Goal: Information Seeking & Learning: Learn about a topic

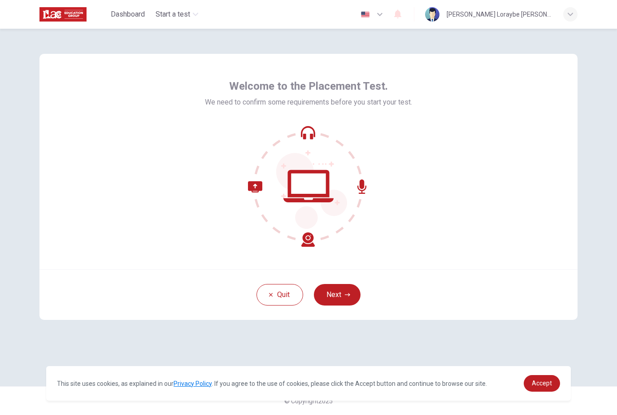
click at [347, 290] on button "Next" at bounding box center [337, 295] width 47 height 22
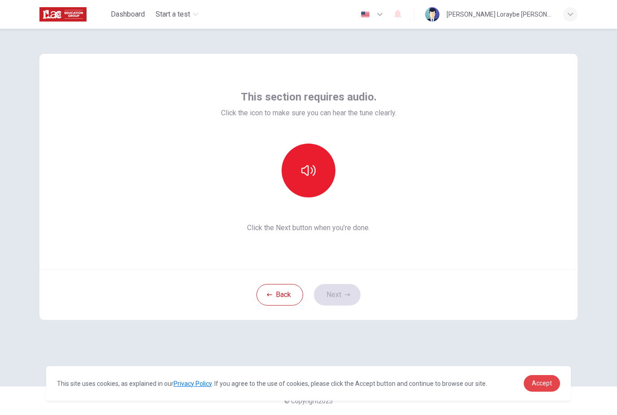
click at [551, 382] on span "Accept" at bounding box center [542, 383] width 20 height 7
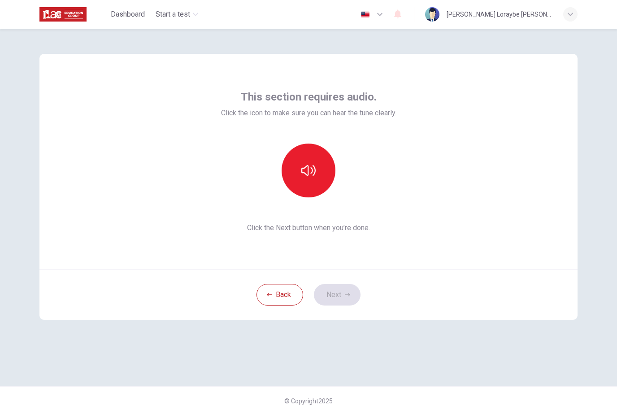
click at [315, 177] on icon "button" at bounding box center [309, 170] width 14 height 14
click at [340, 292] on button "Next" at bounding box center [337, 295] width 47 height 22
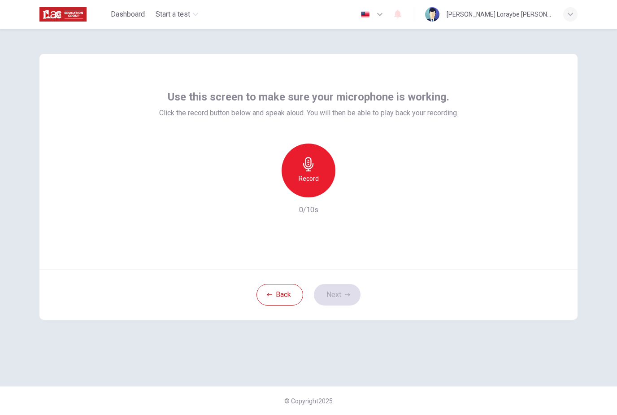
click at [323, 185] on div "Record" at bounding box center [309, 171] width 54 height 54
click at [352, 194] on icon "button" at bounding box center [350, 190] width 9 height 9
click at [343, 298] on button "Next" at bounding box center [337, 295] width 47 height 22
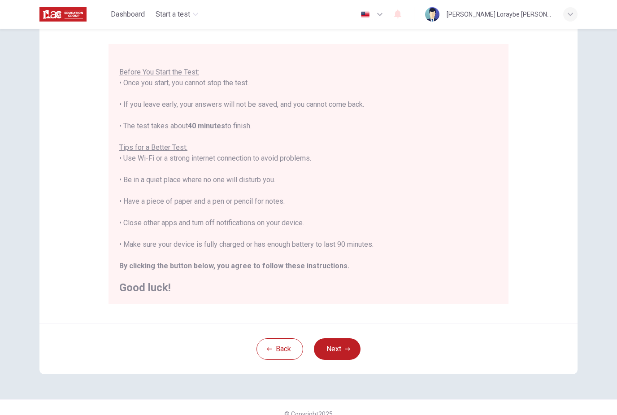
scroll to position [63, 0]
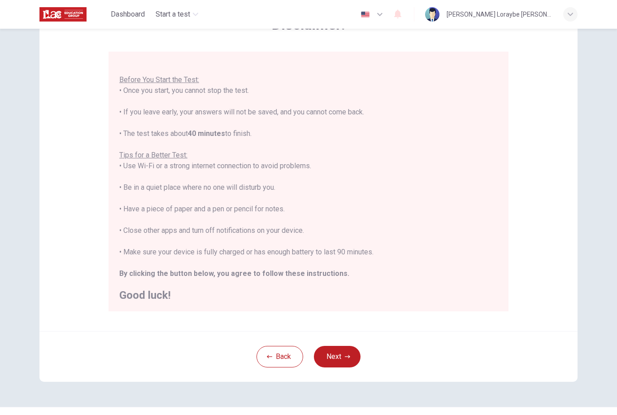
click at [342, 352] on button "Next" at bounding box center [337, 357] width 47 height 22
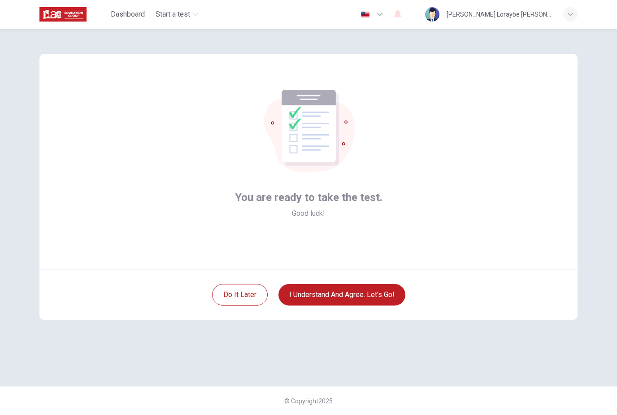
click at [341, 289] on button "I understand and agree. Let’s go!" at bounding box center [342, 295] width 127 height 22
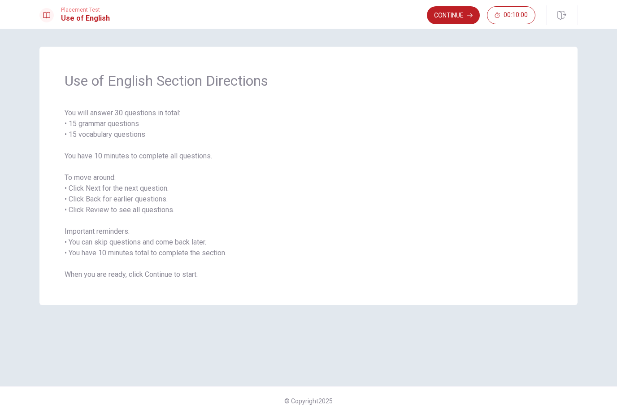
click at [555, 276] on div "Use of English Section Directions You will answer 30 questions in total: • 15 g…" at bounding box center [308, 176] width 538 height 258
click at [449, 15] on button "Continue" at bounding box center [453, 15] width 53 height 18
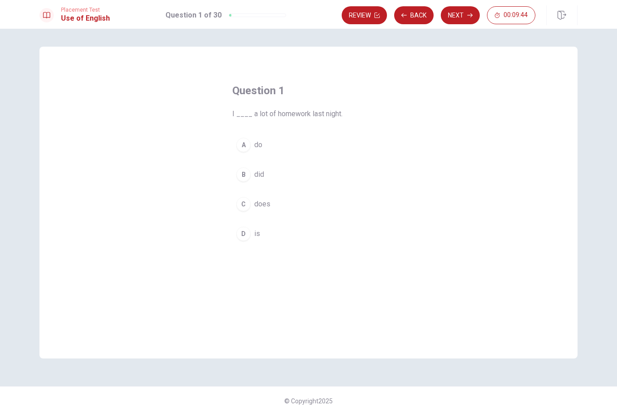
click at [241, 175] on div "B" at bounding box center [243, 174] width 14 height 14
click at [465, 17] on button "Next" at bounding box center [460, 15] width 39 height 18
click at [248, 141] on div "A" at bounding box center [243, 145] width 14 height 14
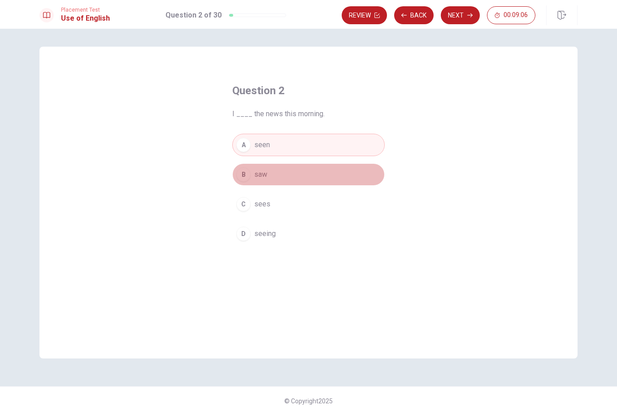
click at [307, 176] on button "B saw" at bounding box center [308, 174] width 153 height 22
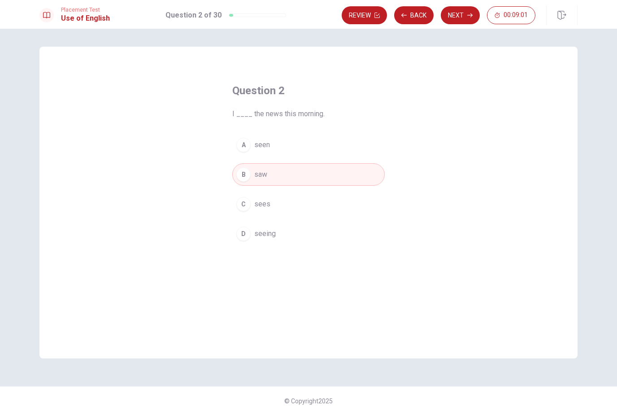
click at [463, 16] on button "Next" at bounding box center [460, 15] width 39 height 18
click at [276, 143] on span "have living" at bounding box center [270, 145] width 33 height 11
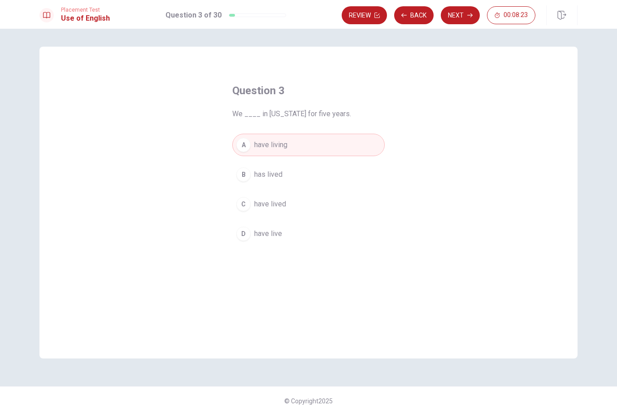
click at [463, 20] on button "Next" at bounding box center [460, 15] width 39 height 18
click at [257, 171] on span "wrote" at bounding box center [263, 174] width 18 height 11
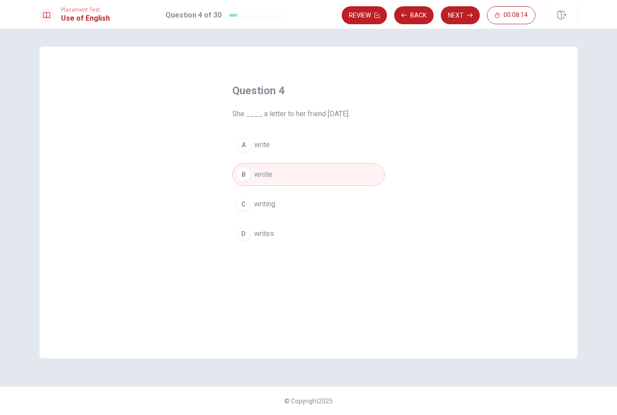
click at [465, 15] on button "Next" at bounding box center [460, 15] width 39 height 18
click at [251, 205] on button "C won" at bounding box center [308, 204] width 153 height 22
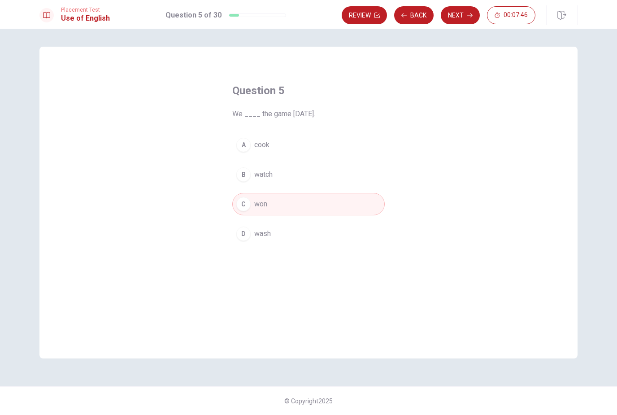
click at [466, 14] on button "Next" at bounding box center [460, 15] width 39 height 18
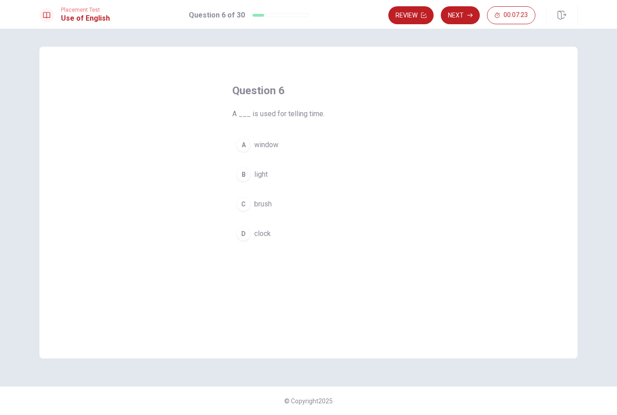
click at [250, 142] on div "A" at bounding box center [243, 145] width 14 height 14
click at [465, 18] on button "Next" at bounding box center [460, 15] width 39 height 18
click at [253, 174] on button "B cup" at bounding box center [308, 174] width 153 height 22
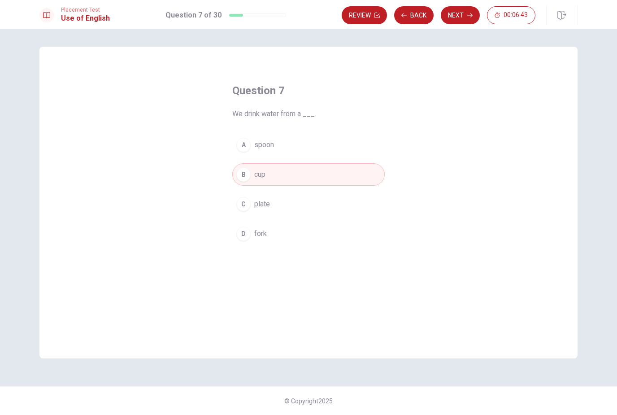
click at [461, 13] on button "Next" at bounding box center [460, 15] width 39 height 18
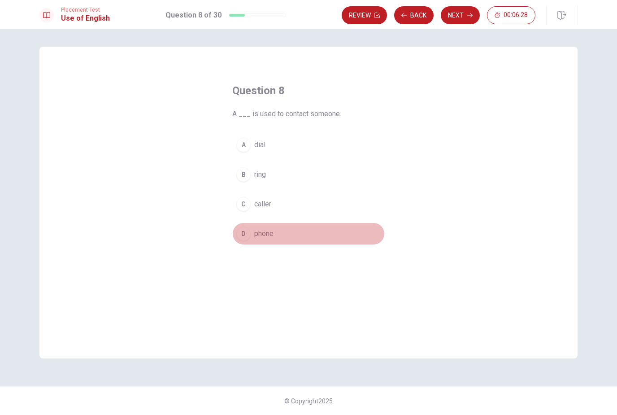
click at [267, 237] on span "phone" at bounding box center [263, 233] width 19 height 11
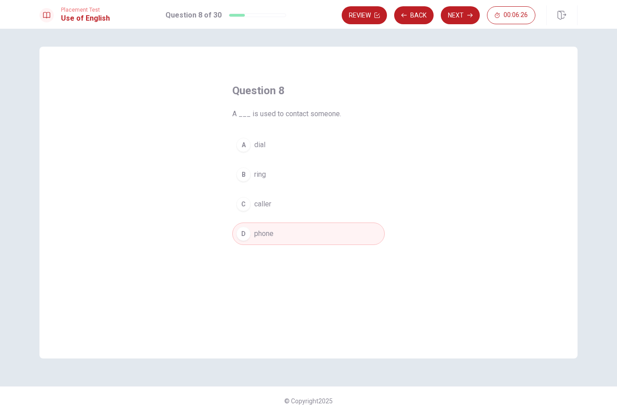
click at [469, 20] on button "Next" at bounding box center [460, 15] width 39 height 18
click at [249, 173] on div "B" at bounding box center [243, 174] width 14 height 14
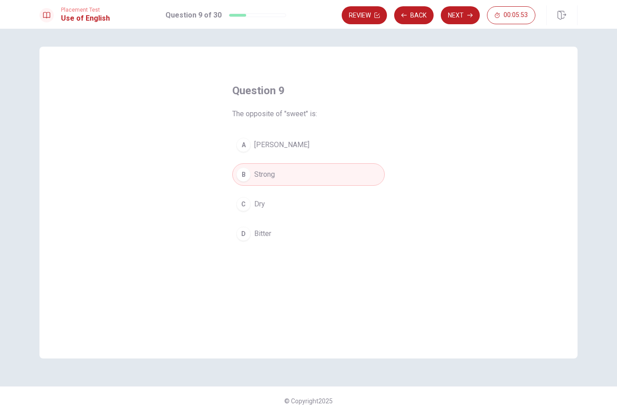
click at [464, 2] on div "Placement Test Use of English Question 9 of 30 Review Back Next 00:05:53" at bounding box center [308, 14] width 617 height 29
click at [464, 14] on button "Next" at bounding box center [460, 15] width 39 height 18
click at [245, 143] on div "A" at bounding box center [243, 145] width 14 height 14
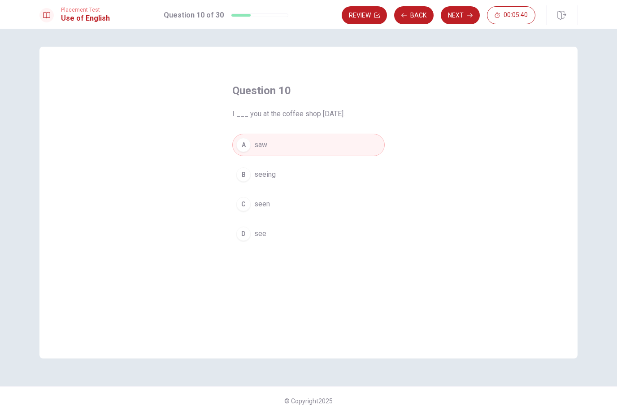
click at [465, 16] on button "Next" at bounding box center [460, 15] width 39 height 18
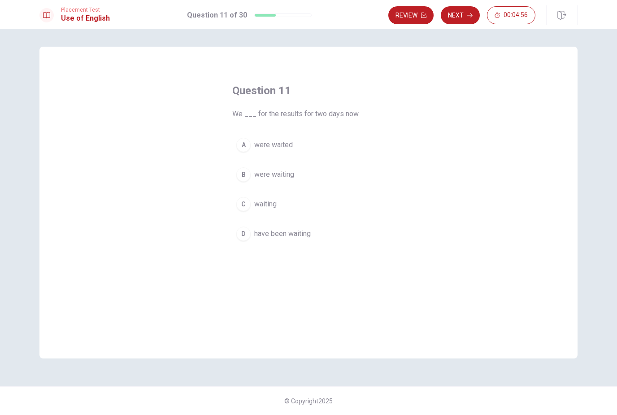
click at [250, 239] on button "D have been waiting" at bounding box center [308, 234] width 153 height 22
click at [458, 15] on button "Next" at bounding box center [460, 15] width 39 height 18
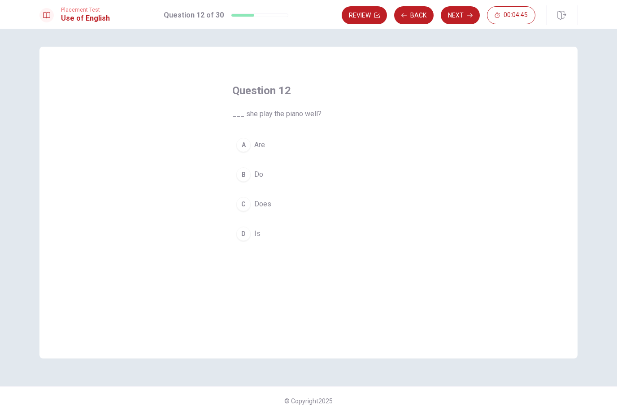
click at [259, 200] on span "Does" at bounding box center [262, 204] width 17 height 11
click at [467, 16] on button "Next" at bounding box center [460, 15] width 39 height 18
click at [280, 232] on span "was listening" at bounding box center [275, 233] width 42 height 11
click at [465, 13] on button "Next" at bounding box center [460, 15] width 39 height 18
click at [273, 149] on span "was reading" at bounding box center [273, 145] width 38 height 11
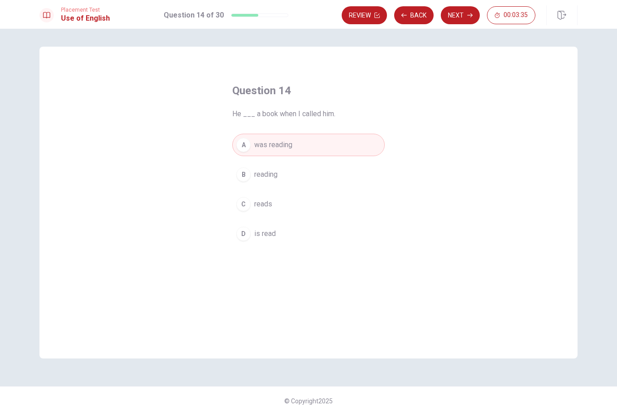
click at [264, 239] on span "is read" at bounding box center [265, 233] width 22 height 11
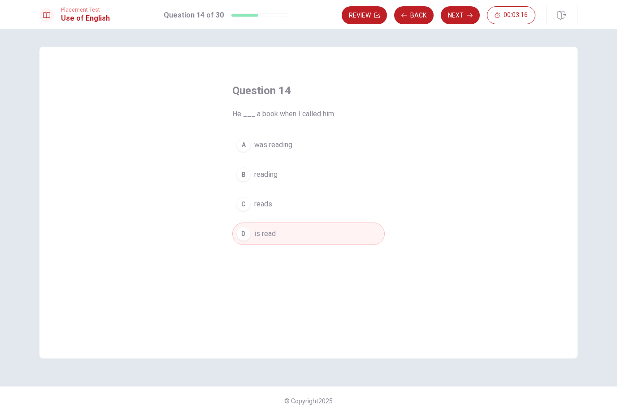
click at [468, 12] on button "Next" at bounding box center [460, 15] width 39 height 18
click at [249, 201] on div "C" at bounding box center [243, 204] width 14 height 14
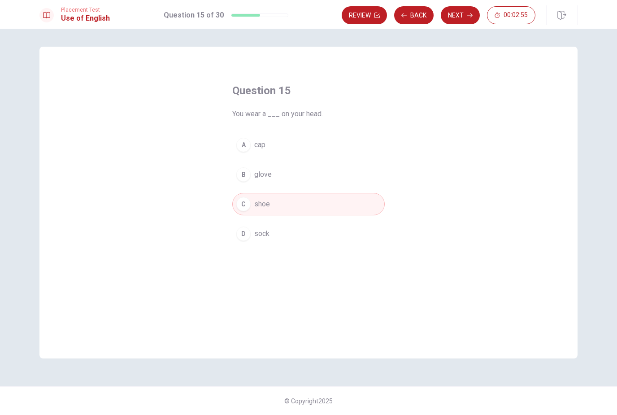
click at [466, 10] on button "Next" at bounding box center [460, 15] width 39 height 18
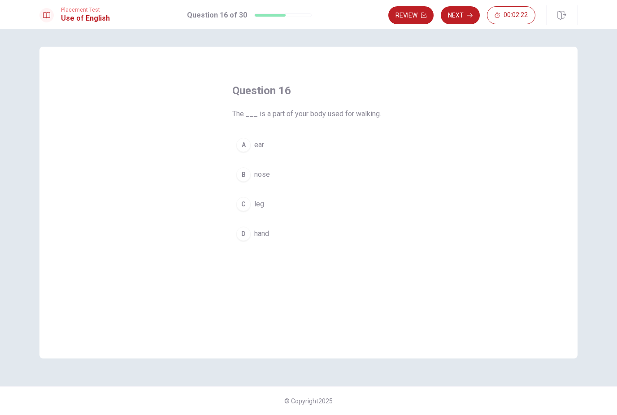
click at [250, 200] on button "C leg" at bounding box center [308, 204] width 153 height 22
click at [466, 13] on button "Next" at bounding box center [460, 15] width 39 height 18
click at [257, 232] on span "sleep" at bounding box center [263, 233] width 18 height 11
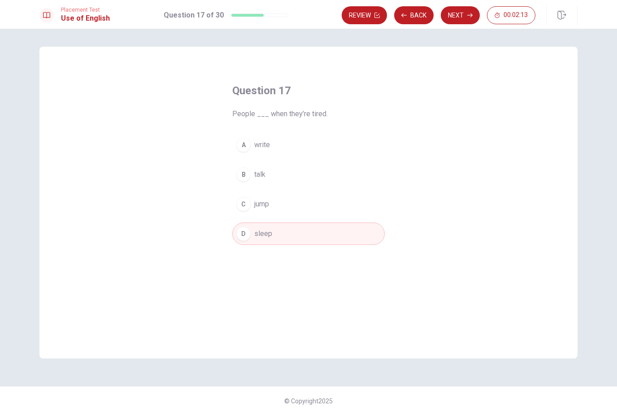
click at [474, 7] on button "Next" at bounding box center [460, 15] width 39 height 18
click at [247, 153] on button "A zoo" at bounding box center [308, 145] width 153 height 22
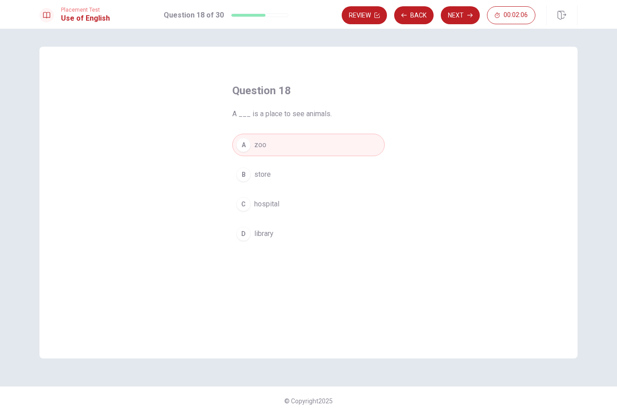
click at [468, 16] on icon "button" at bounding box center [470, 15] width 5 height 5
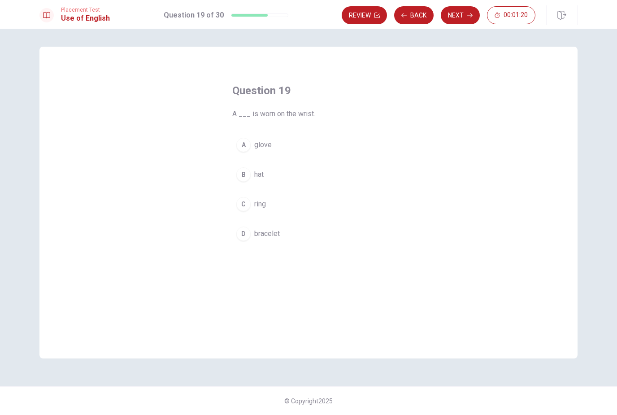
click at [256, 170] on span "hat" at bounding box center [258, 174] width 9 height 11
click at [459, 16] on button "Next" at bounding box center [460, 15] width 39 height 18
click at [268, 144] on span "will see" at bounding box center [266, 145] width 25 height 11
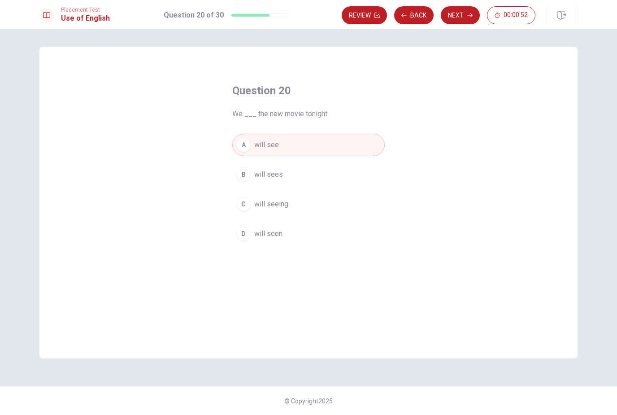
click at [278, 230] on span "will seen" at bounding box center [268, 233] width 28 height 11
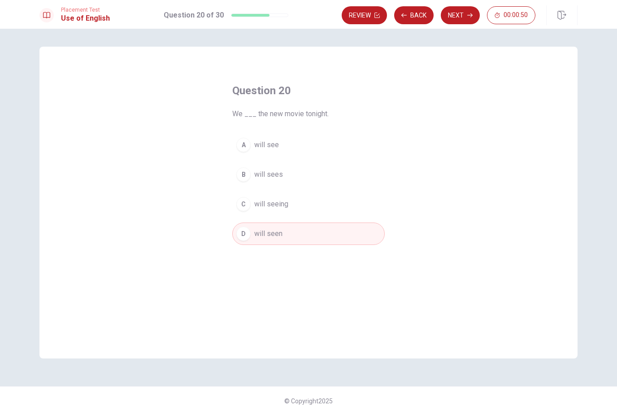
click at [459, 15] on button "Next" at bounding box center [460, 15] width 39 height 18
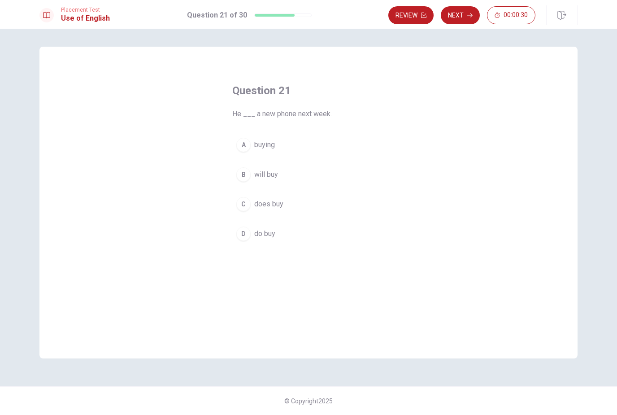
click at [264, 172] on span "will buy" at bounding box center [266, 174] width 24 height 11
click at [466, 6] on button "Next" at bounding box center [460, 15] width 39 height 18
click at [267, 238] on span "cook" at bounding box center [261, 233] width 15 height 11
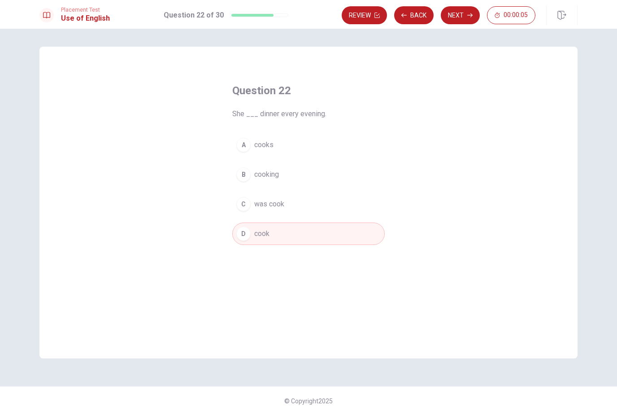
click at [461, 22] on button "Next" at bounding box center [460, 15] width 39 height 18
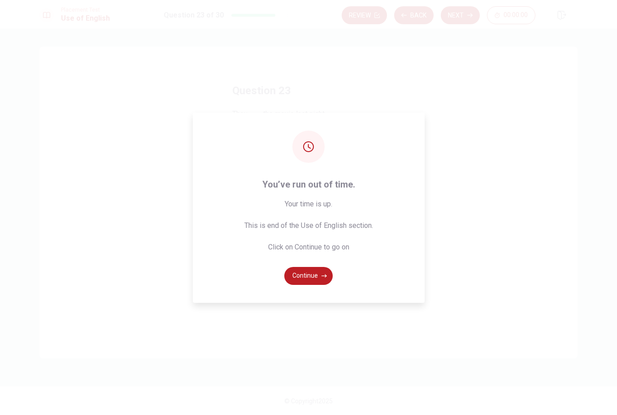
click at [312, 285] on button "Continue" at bounding box center [308, 276] width 48 height 18
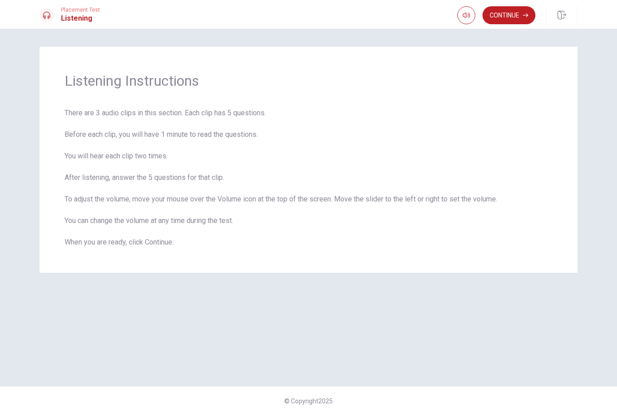
click at [511, 12] on button "Continue" at bounding box center [509, 15] width 53 height 18
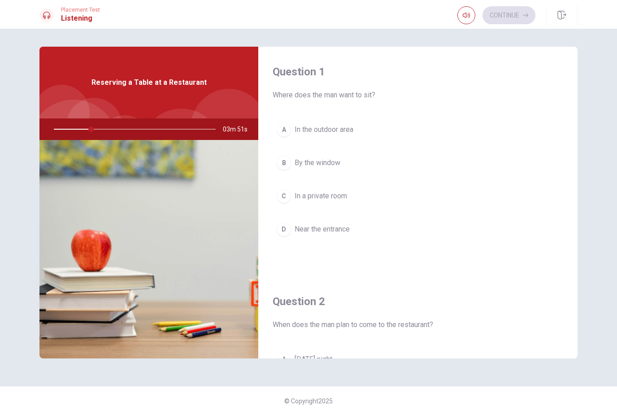
click at [331, 126] on span "In the outdoor area" at bounding box center [324, 129] width 59 height 11
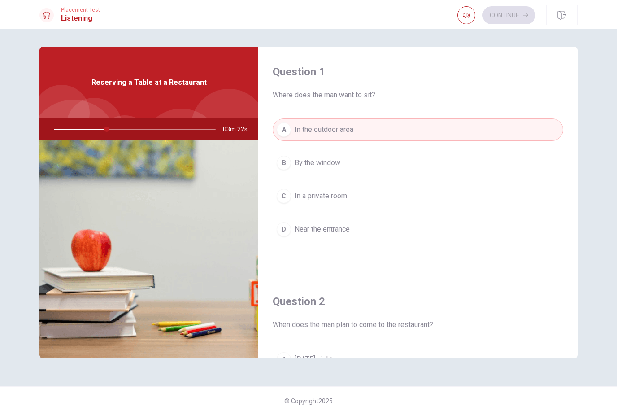
click at [341, 169] on button "B By the window" at bounding box center [418, 163] width 291 height 22
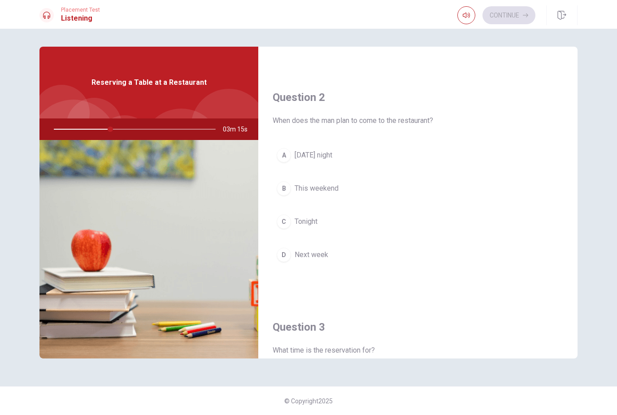
scroll to position [204, 0]
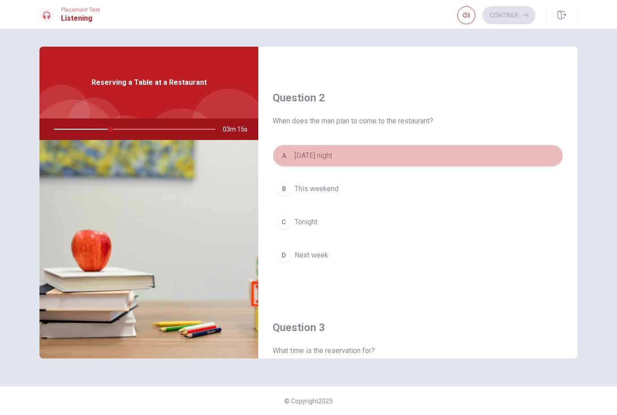
click at [325, 162] on button "A [DATE] night" at bounding box center [418, 155] width 291 height 22
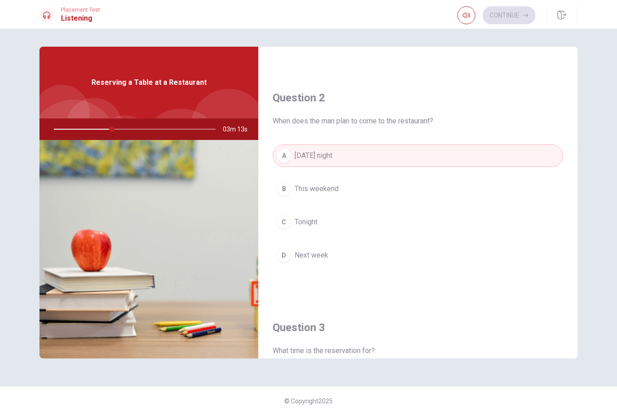
click at [317, 221] on span "Tonight" at bounding box center [306, 222] width 23 height 11
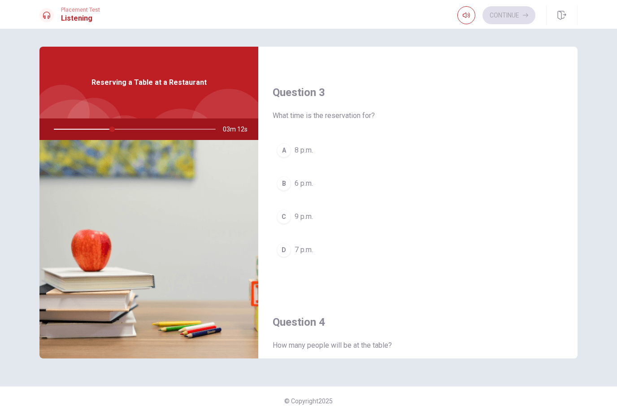
scroll to position [441, 0]
click at [308, 179] on span "6 p.m." at bounding box center [304, 181] width 18 height 11
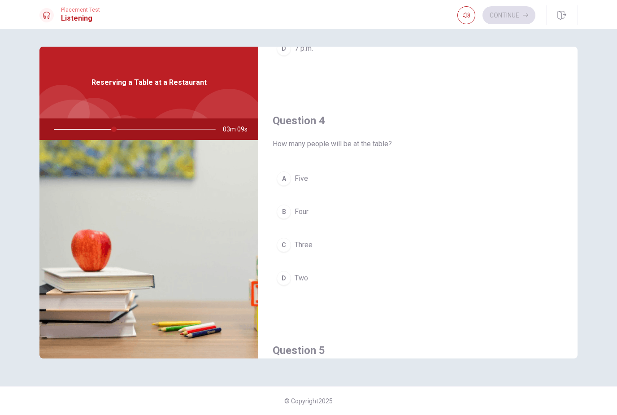
scroll to position [660, 0]
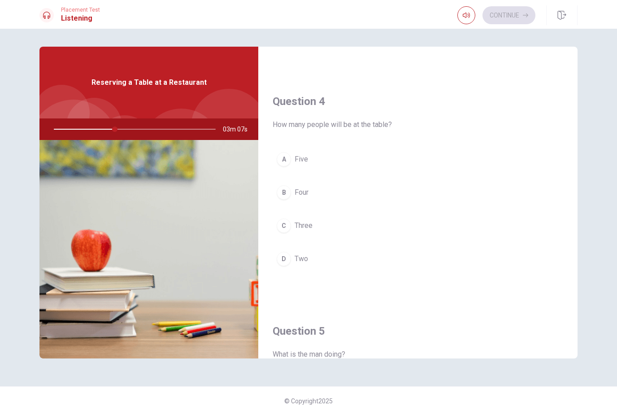
click at [299, 188] on span "Four" at bounding box center [302, 192] width 14 height 11
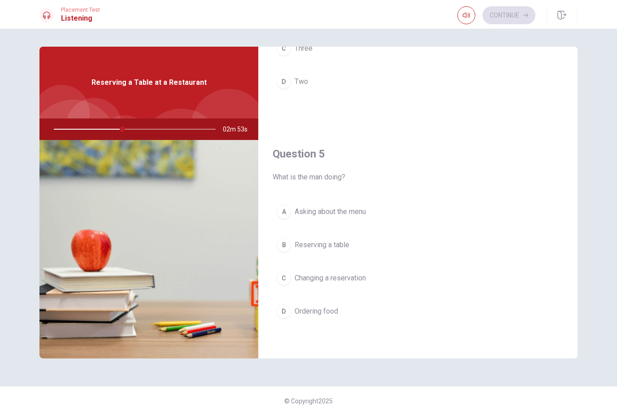
scroll to position [837, 0]
click at [339, 241] on span "Reserving a table" at bounding box center [322, 245] width 55 height 11
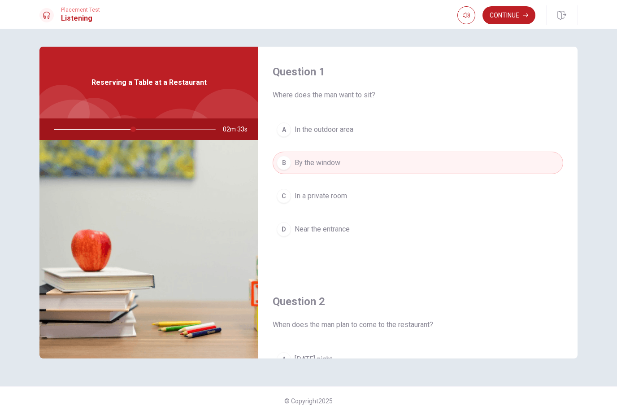
scroll to position [0, 0]
click at [529, 11] on button "Continue" at bounding box center [509, 15] width 53 height 18
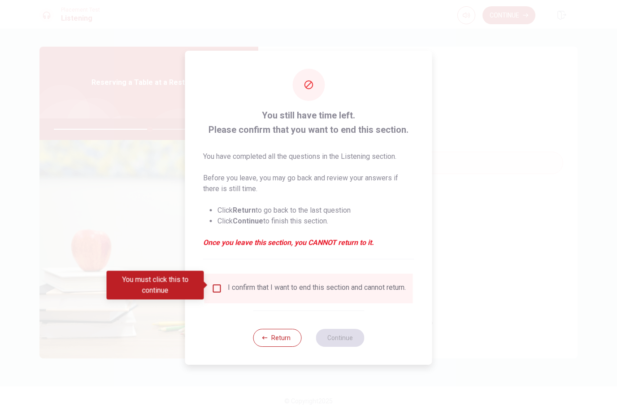
click at [219, 283] on input "You must click this to continue" at bounding box center [217, 288] width 11 height 11
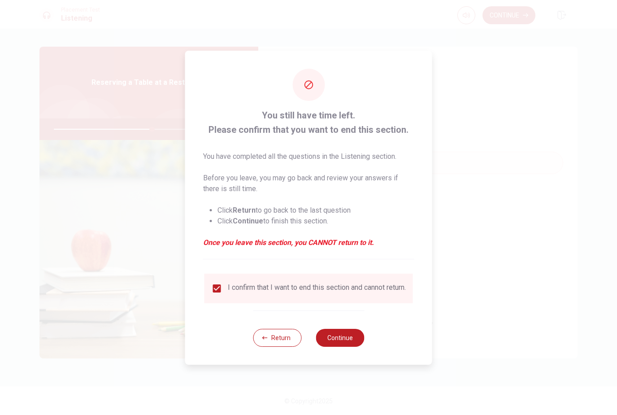
click at [348, 341] on button "Continue" at bounding box center [340, 338] width 48 height 18
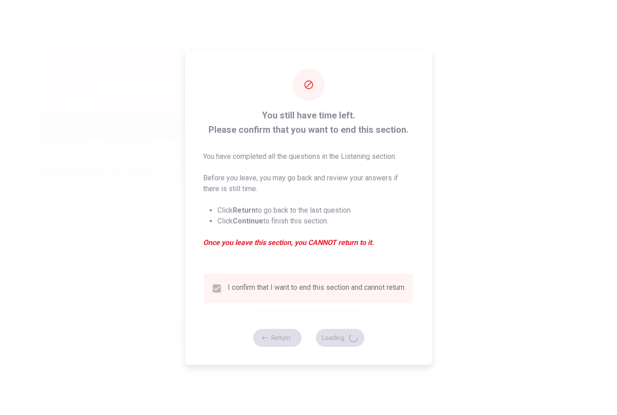
type input "62"
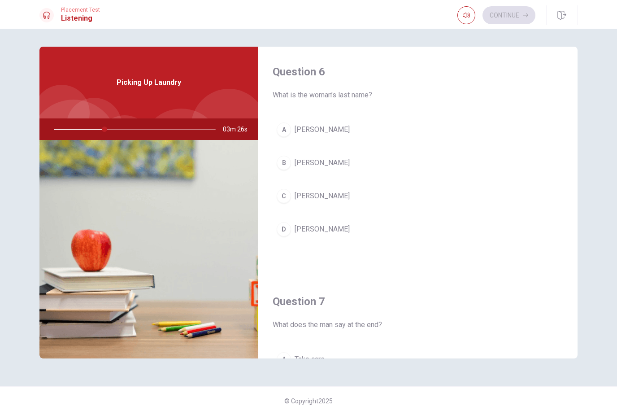
click at [316, 126] on span "[PERSON_NAME]" at bounding box center [322, 129] width 55 height 11
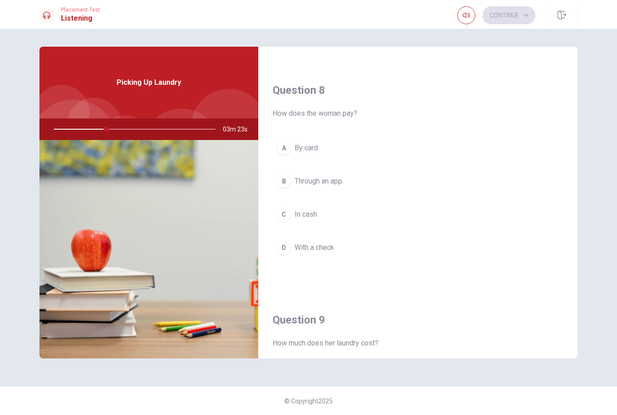
scroll to position [443, 0]
click at [310, 211] on span "In cash" at bounding box center [306, 212] width 22 height 11
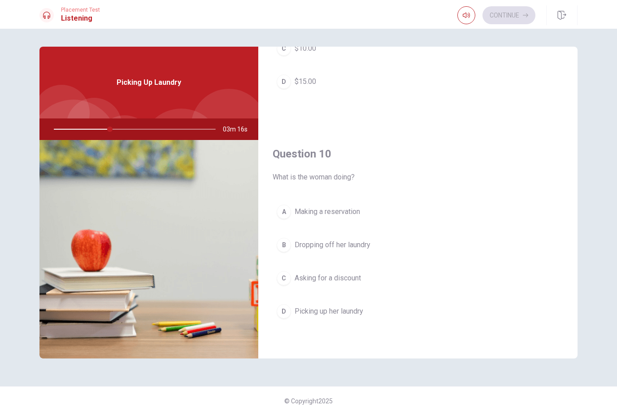
scroll to position [837, 0]
click at [351, 240] on span "Dropping off her laundry" at bounding box center [333, 245] width 76 height 11
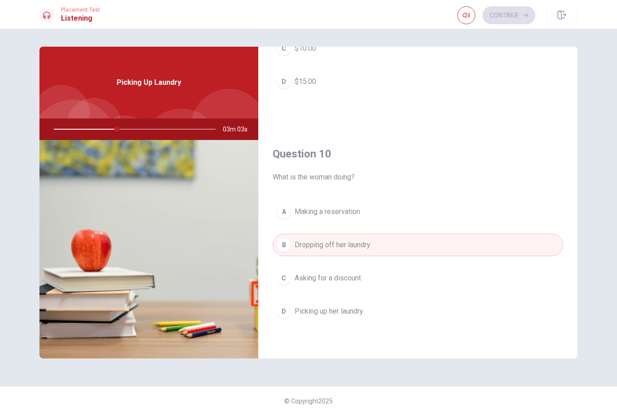
click at [346, 308] on span "Picking up her laundry" at bounding box center [329, 311] width 69 height 11
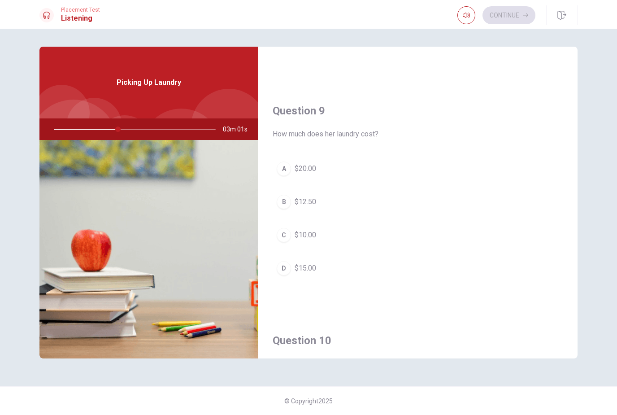
scroll to position [648, 0]
click at [306, 267] on span "$15.00" at bounding box center [306, 271] width 22 height 11
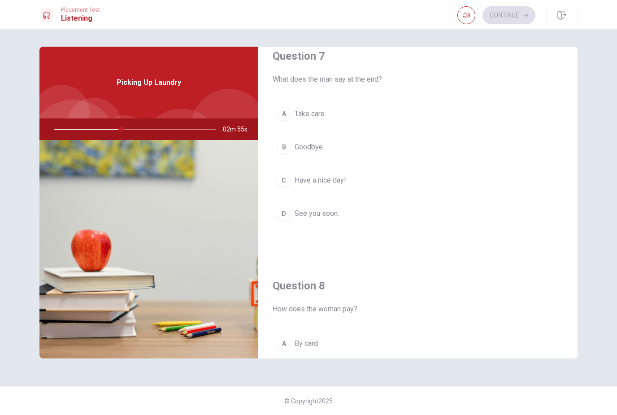
scroll to position [232, 0]
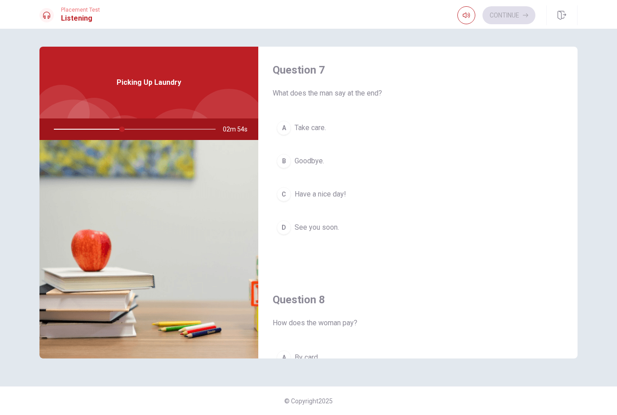
click at [328, 199] on span "Have a nice day!" at bounding box center [321, 194] width 52 height 11
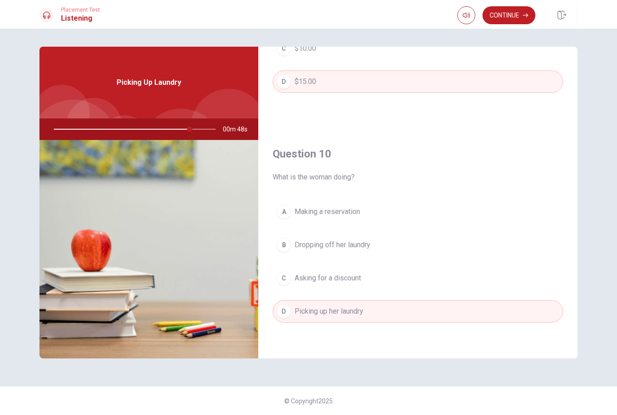
scroll to position [837, 0]
click at [505, 8] on button "Continue" at bounding box center [509, 15] width 53 height 18
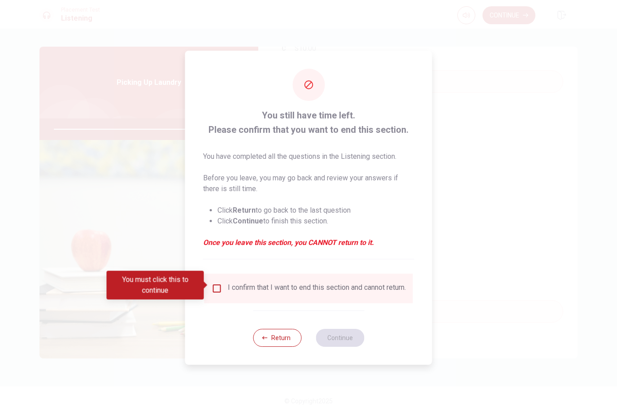
click at [213, 284] on input "You must click this to continue" at bounding box center [217, 288] width 11 height 11
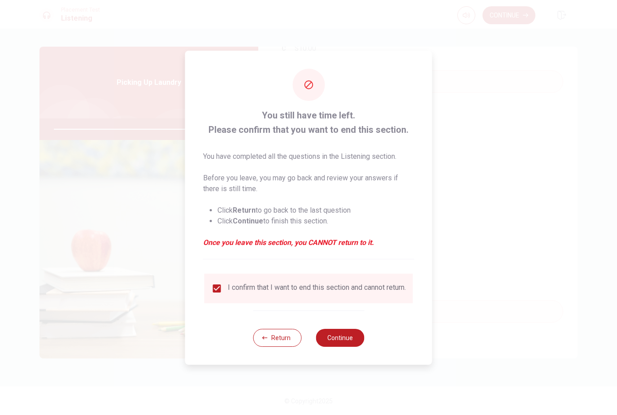
click at [351, 337] on button "Continue" at bounding box center [340, 338] width 48 height 18
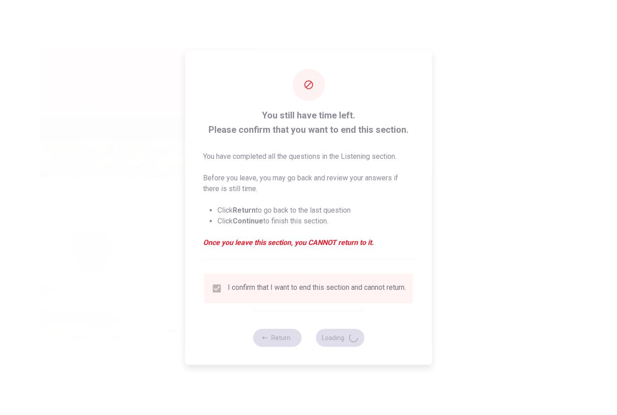
type input "87"
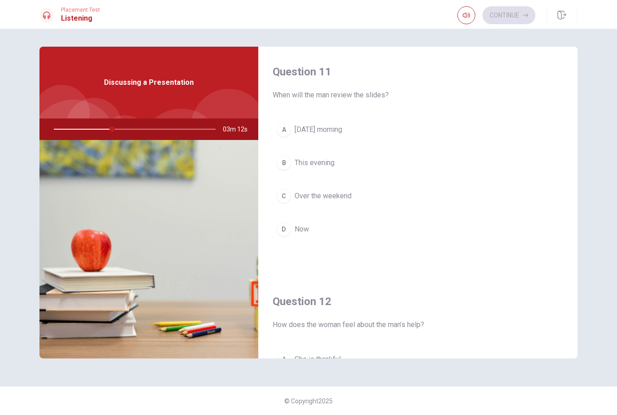
scroll to position [0, 0]
click at [342, 124] on span "[DATE] morning" at bounding box center [319, 129] width 48 height 11
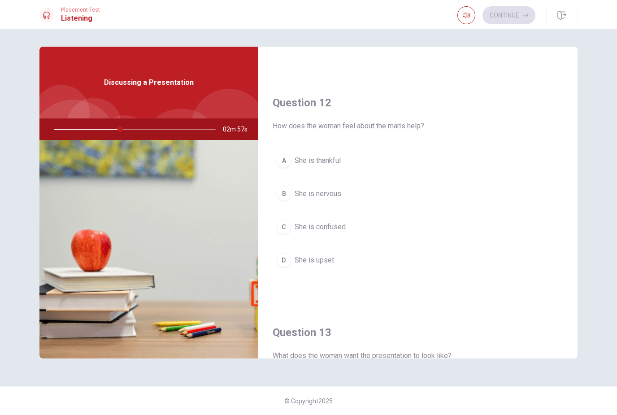
scroll to position [199, 0]
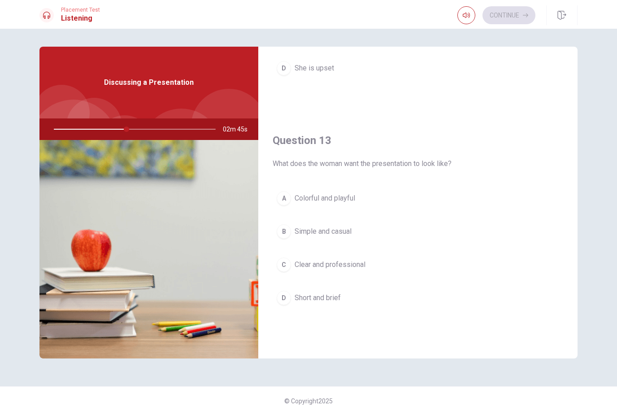
click at [360, 265] on span "Clear and professional" at bounding box center [330, 264] width 71 height 11
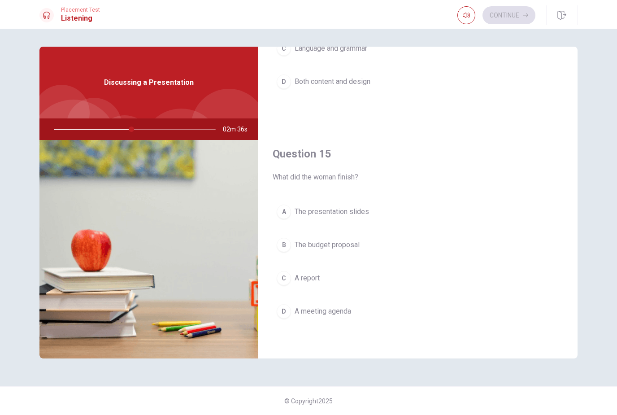
scroll to position [837, 0]
click at [361, 203] on button "A The presentation slides" at bounding box center [418, 212] width 291 height 22
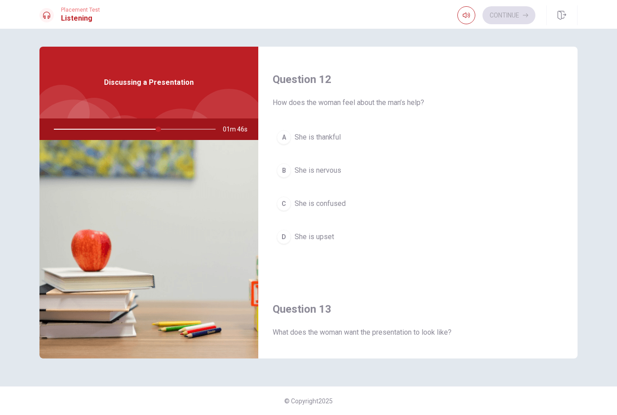
scroll to position [224, 0]
click at [325, 136] on span "She is thankful" at bounding box center [318, 135] width 46 height 11
click at [361, 236] on span "Both content and design" at bounding box center [333, 236] width 76 height 11
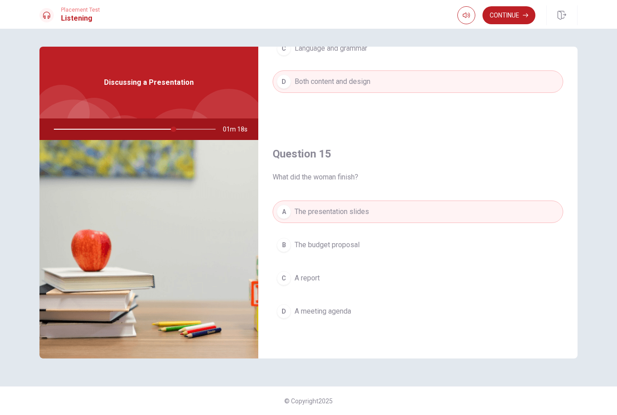
scroll to position [837, 0]
click at [514, 15] on button "Continue" at bounding box center [509, 15] width 53 height 18
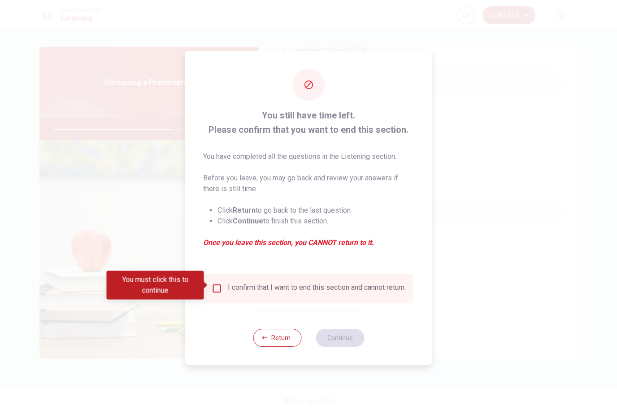
click at [214, 288] on input "You must click this to continue" at bounding box center [217, 288] width 11 height 11
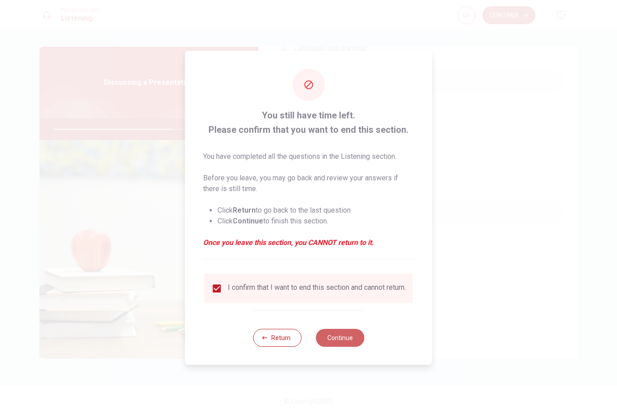
click at [344, 342] on button "Continue" at bounding box center [340, 338] width 48 height 18
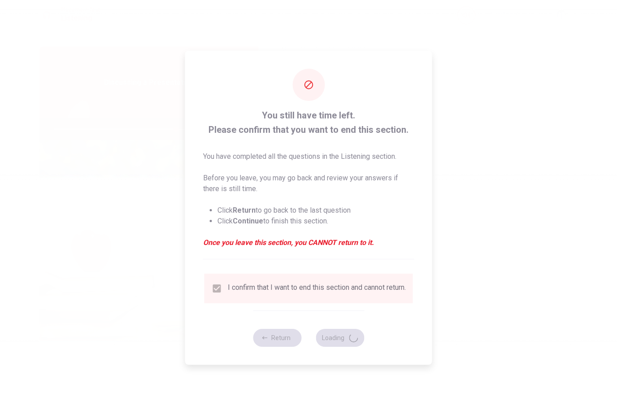
type input "76"
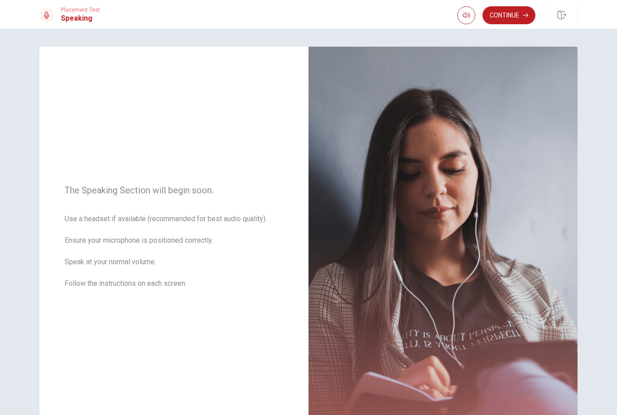
click at [519, 9] on button "Continue" at bounding box center [509, 15] width 53 height 18
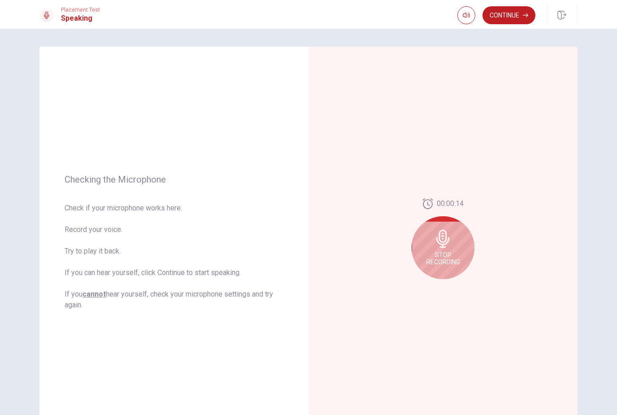
click at [455, 242] on div "Stop Recording" at bounding box center [443, 247] width 63 height 63
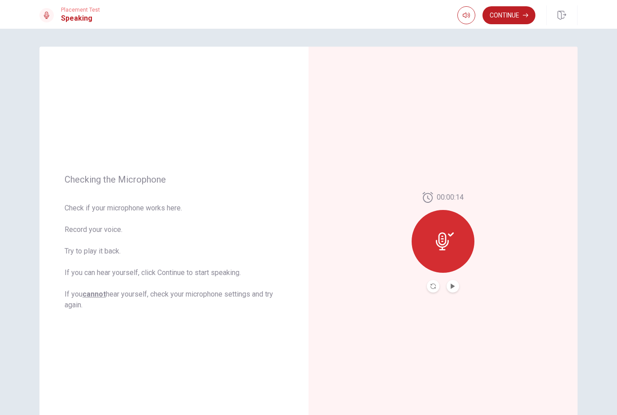
click at [452, 242] on icon at bounding box center [445, 241] width 18 height 18
click at [455, 286] on icon "Play Audio" at bounding box center [453, 286] width 5 height 5
click at [452, 242] on icon at bounding box center [445, 241] width 18 height 18
click at [453, 242] on icon at bounding box center [445, 241] width 18 height 18
click at [457, 284] on button "Play Audio" at bounding box center [453, 286] width 13 height 13
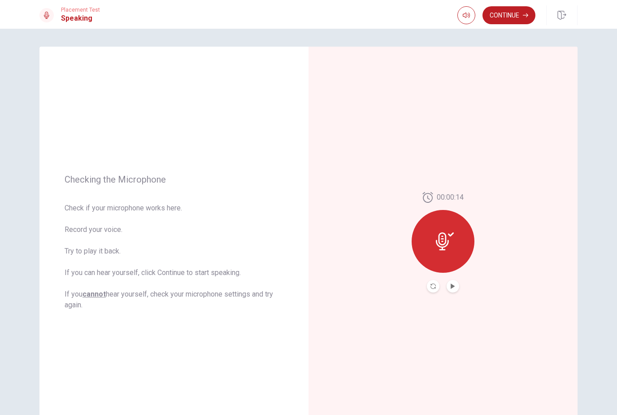
click at [442, 249] on icon at bounding box center [442, 241] width 13 height 18
click at [446, 248] on icon at bounding box center [445, 241] width 18 height 18
click at [455, 245] on div at bounding box center [443, 241] width 63 height 63
click at [455, 244] on div at bounding box center [443, 241] width 63 height 63
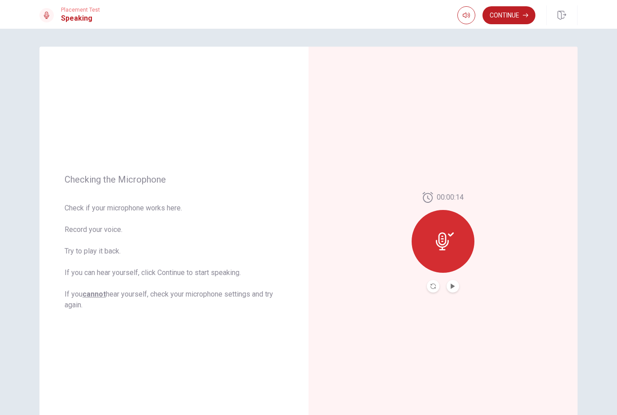
click at [458, 245] on div at bounding box center [443, 241] width 63 height 63
click at [437, 287] on button "Record Again" at bounding box center [433, 286] width 13 height 13
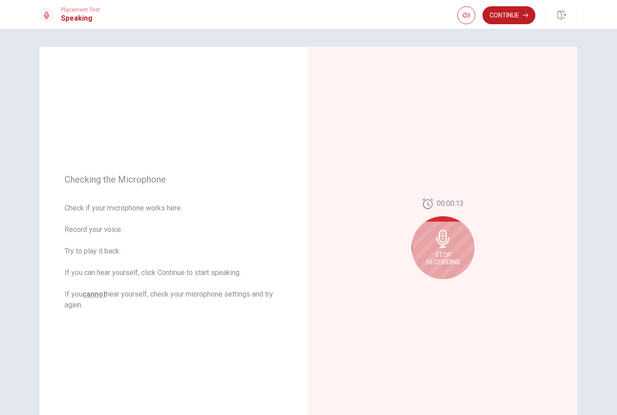
click at [442, 257] on span "Stop Recording" at bounding box center [444, 258] width 34 height 14
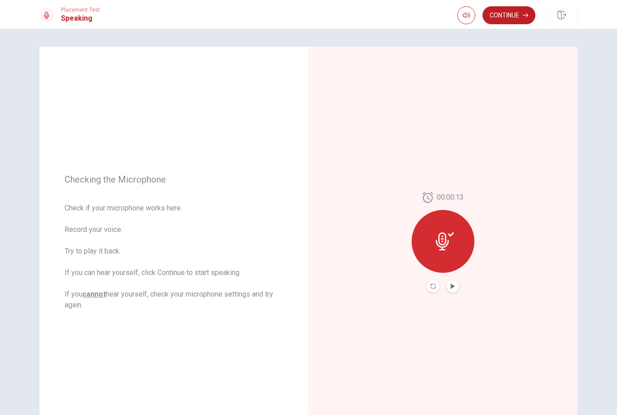
click at [438, 249] on icon at bounding box center [445, 241] width 18 height 18
click at [451, 291] on button "Play Audio" at bounding box center [453, 286] width 13 height 13
click at [455, 282] on button "Play Audio" at bounding box center [453, 286] width 13 height 13
click at [446, 248] on icon at bounding box center [445, 241] width 18 height 18
click at [432, 284] on icon "Record Again" at bounding box center [433, 286] width 5 height 5
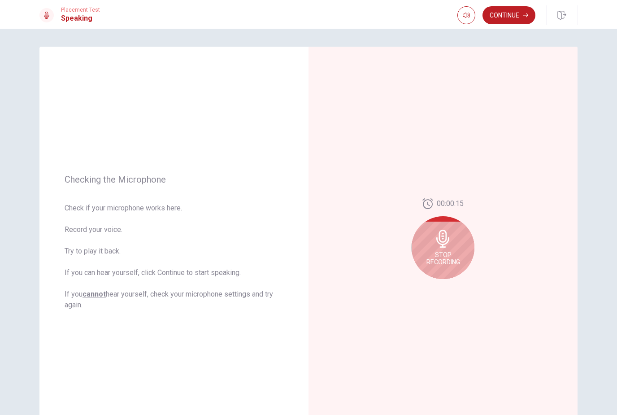
click at [445, 253] on span "Stop Recording" at bounding box center [444, 258] width 34 height 14
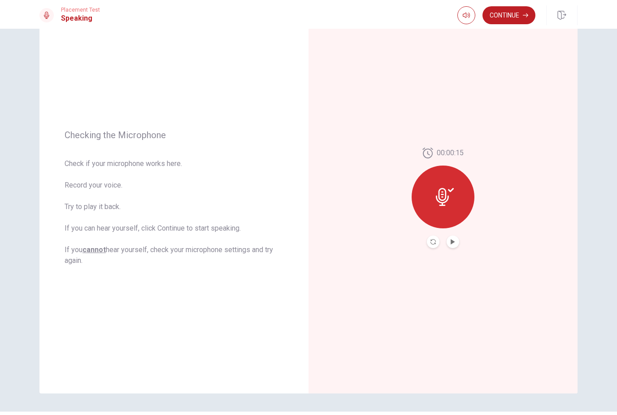
scroll to position [33, 0]
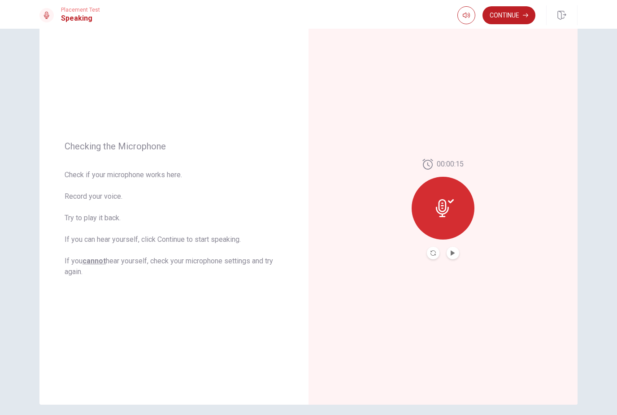
click at [432, 254] on icon "Record Again" at bounding box center [433, 252] width 5 height 5
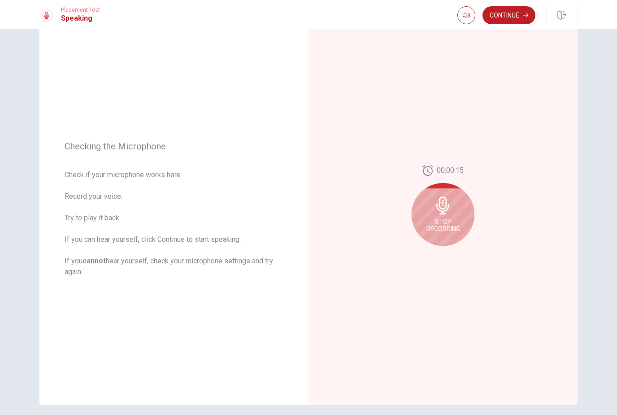
click at [448, 228] on span "Stop Recording" at bounding box center [444, 225] width 34 height 14
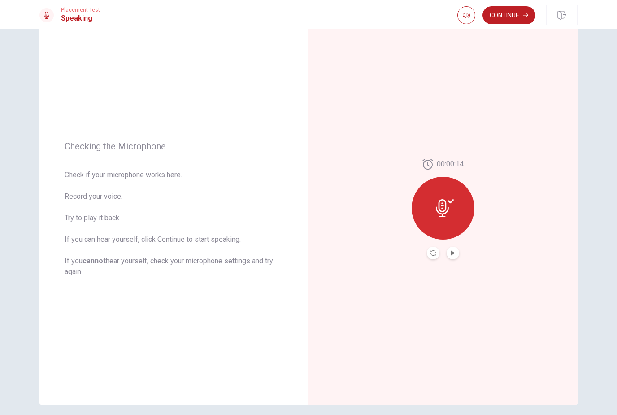
click at [452, 227] on div at bounding box center [443, 208] width 63 height 63
click at [447, 228] on div at bounding box center [443, 208] width 63 height 63
click at [458, 249] on button "Play Audio" at bounding box center [453, 253] width 13 height 13
click at [456, 254] on button "Play Audio" at bounding box center [453, 253] width 13 height 13
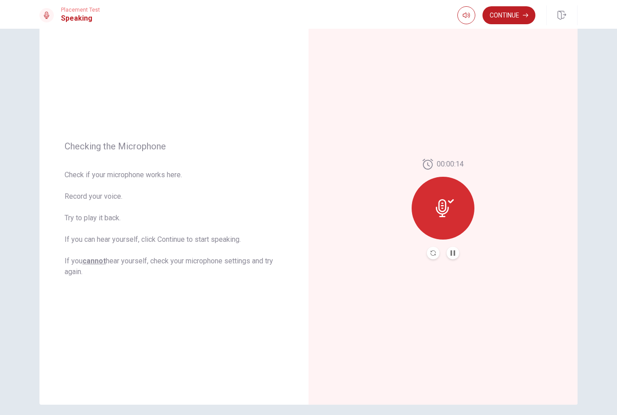
click at [468, 253] on div "00:00:14" at bounding box center [443, 209] width 63 height 101
click at [462, 252] on div "00:00:14" at bounding box center [443, 209] width 63 height 101
click at [444, 207] on icon at bounding box center [445, 208] width 18 height 18
click at [435, 259] on button "Record Again" at bounding box center [433, 253] width 13 height 13
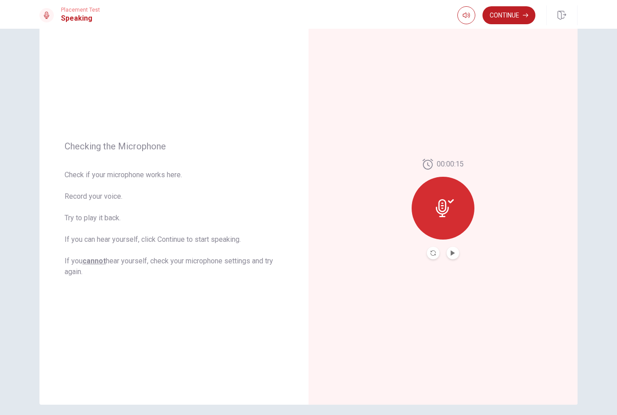
click at [453, 258] on button "Play Audio" at bounding box center [453, 253] width 13 height 13
click at [508, 18] on button "Continue" at bounding box center [509, 15] width 53 height 18
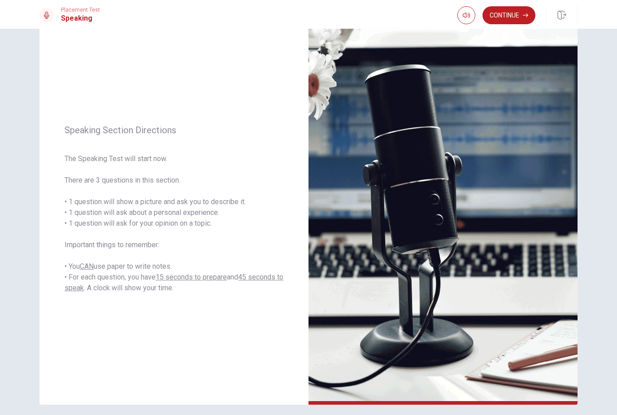
click at [507, 13] on button "Continue" at bounding box center [509, 15] width 53 height 18
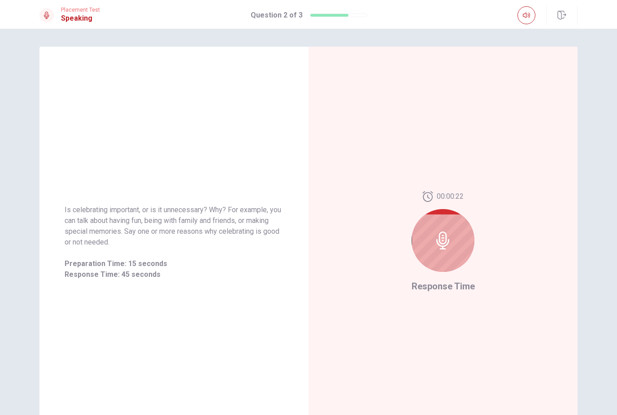
click at [449, 244] on icon at bounding box center [443, 241] width 18 height 18
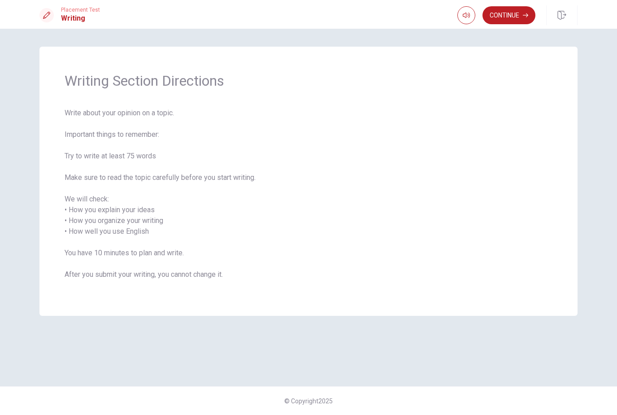
click at [505, 20] on button "Continue" at bounding box center [509, 15] width 53 height 18
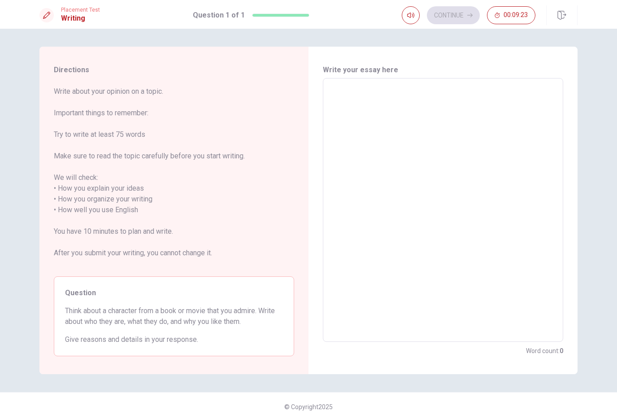
click at [437, 134] on textarea at bounding box center [443, 210] width 228 height 249
click at [493, 118] on textarea at bounding box center [443, 210] width 228 height 249
click at [452, 126] on textarea at bounding box center [443, 210] width 228 height 249
type textarea "I"
type textarea "x"
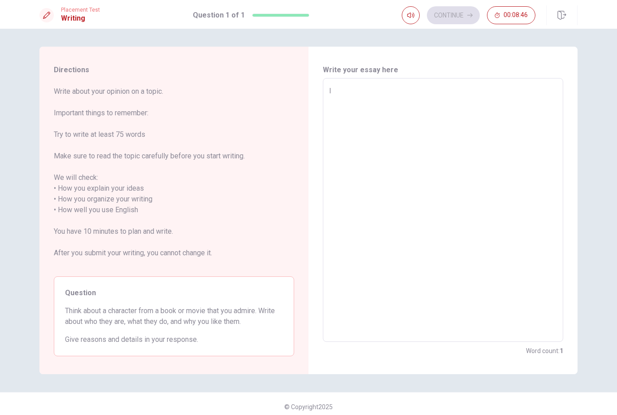
type textarea "I"
type textarea "x"
type textarea "I l"
type textarea "x"
type textarea "I li"
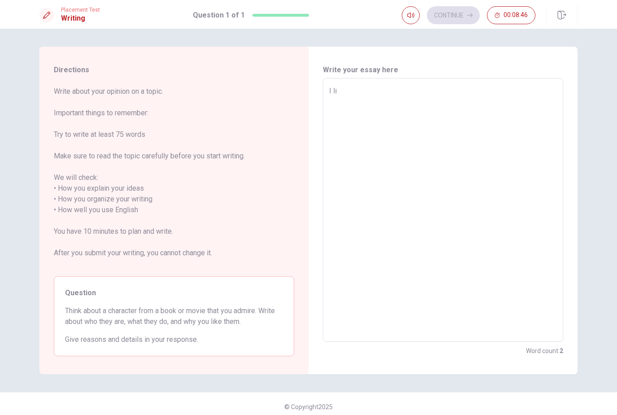
type textarea "x"
type textarea "I lik"
type textarea "x"
type textarea "I like"
click at [557, 141] on textarea "I like" at bounding box center [443, 210] width 228 height 249
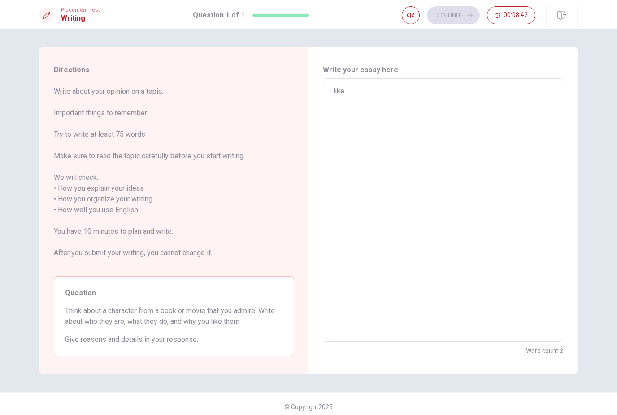
click at [446, 91] on textarea "I like" at bounding box center [443, 210] width 228 height 249
type textarea "x"
type textarea "I lik"
type textarea "x"
type textarea "I li"
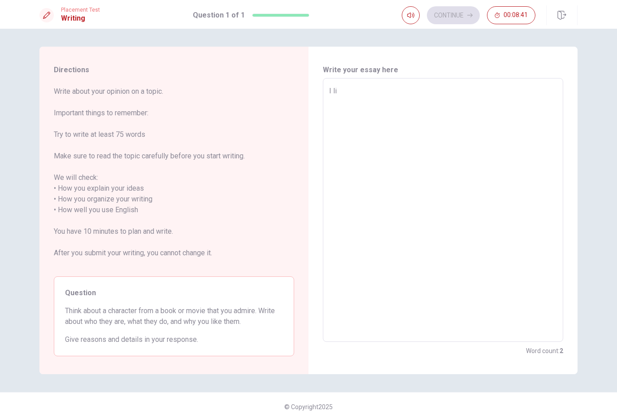
type textarea "x"
type textarea "I l"
type textarea "x"
type textarea "I"
type textarea "x"
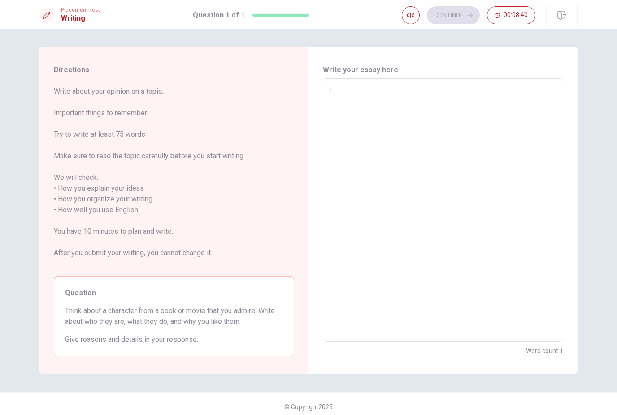
type textarea "I"
type textarea "x"
type textarea "M"
type textarea "x"
type textarea "My"
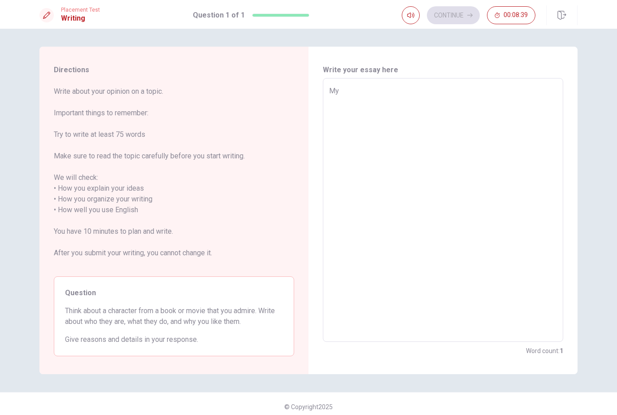
type textarea "x"
type textarea "My"
click at [455, 95] on textarea "My" at bounding box center [443, 210] width 228 height 249
type textarea "x"
type textarea "My c"
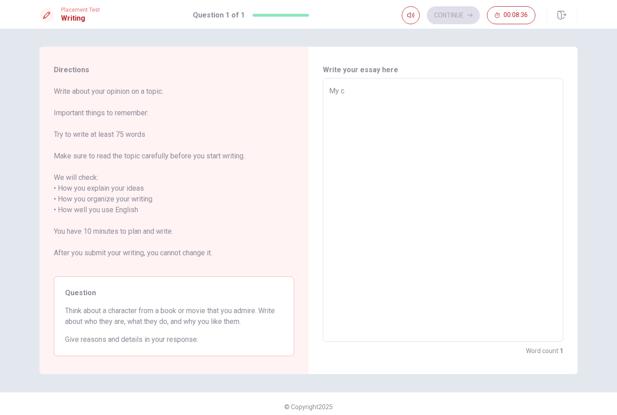
type textarea "x"
type textarea "My ch"
type textarea "x"
type textarea "My cha"
type textarea "x"
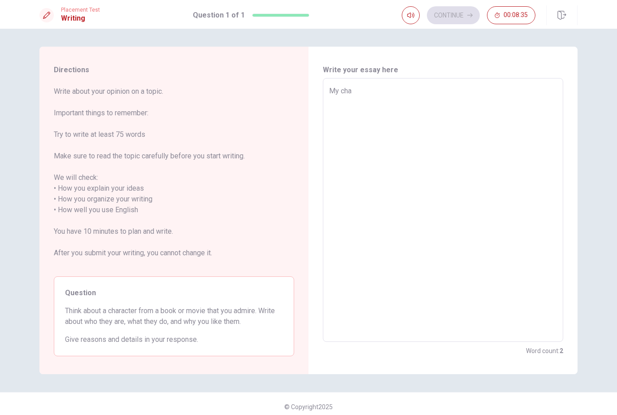
type textarea "My char"
type textarea "x"
type textarea "My chart"
type textarea "x"
type textarea "My charte"
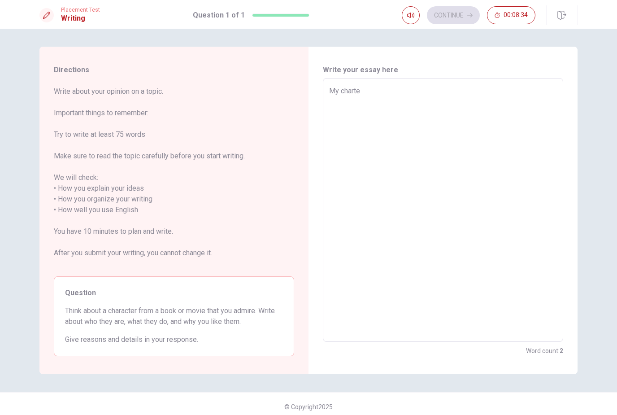
type textarea "x"
type textarea "My charter"
type textarea "x"
type textarea "My charter"
type textarea "x"
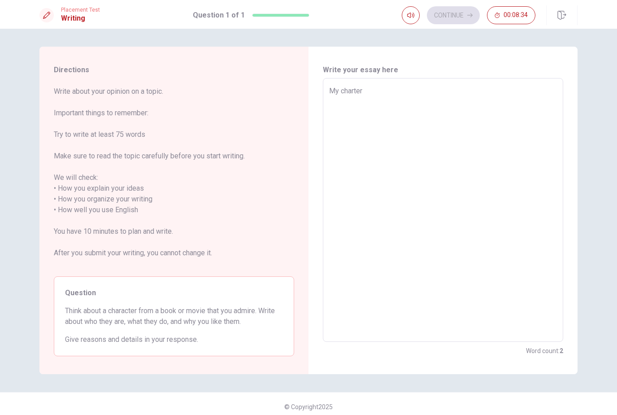
type textarea "My charter f"
type textarea "x"
type textarea "My charter fa"
type textarea "x"
type textarea "My charter fav"
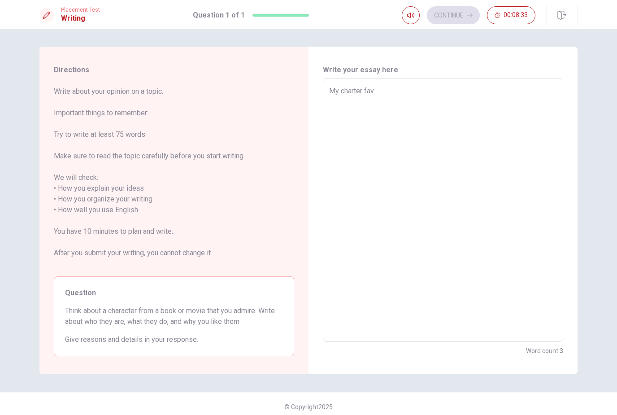
type textarea "x"
type textarea "My charter favo"
type textarea "x"
type textarea "My charter favor"
type textarea "x"
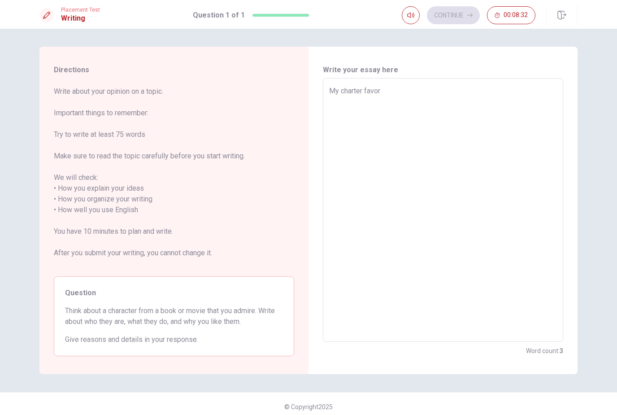
type textarea "My charter favora"
type textarea "x"
type textarea "My charter favor"
type textarea "x"
type textarea "My charter favori"
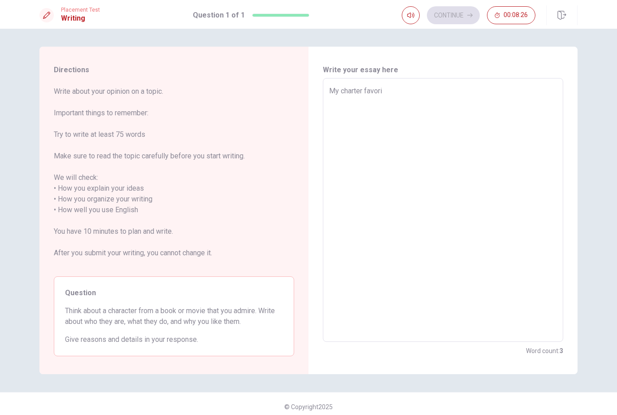
type textarea "x"
type textarea "My charter favorit"
type textarea "x"
type textarea "My charter favority"
type textarea "x"
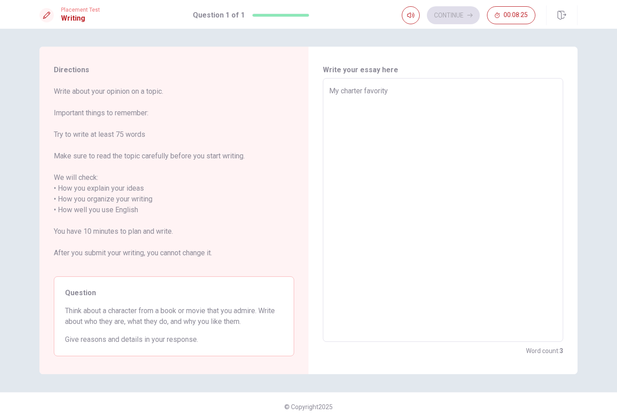
type textarea "My charter favorit"
type textarea "x"
type textarea "My charter favori"
type textarea "x"
type textarea "My charter favor"
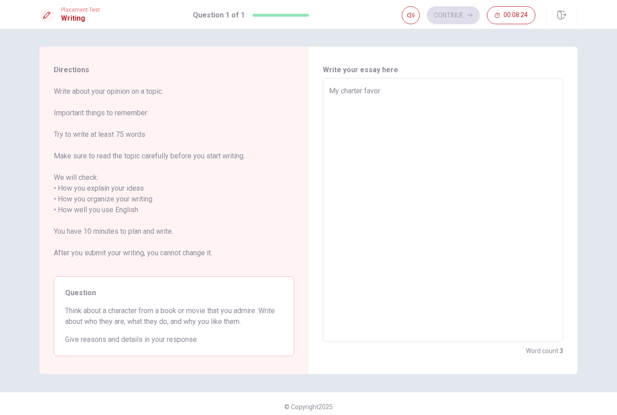
type textarea "x"
type textarea "My charter favore"
type textarea "x"
